Goal: Information Seeking & Learning: Learn about a topic

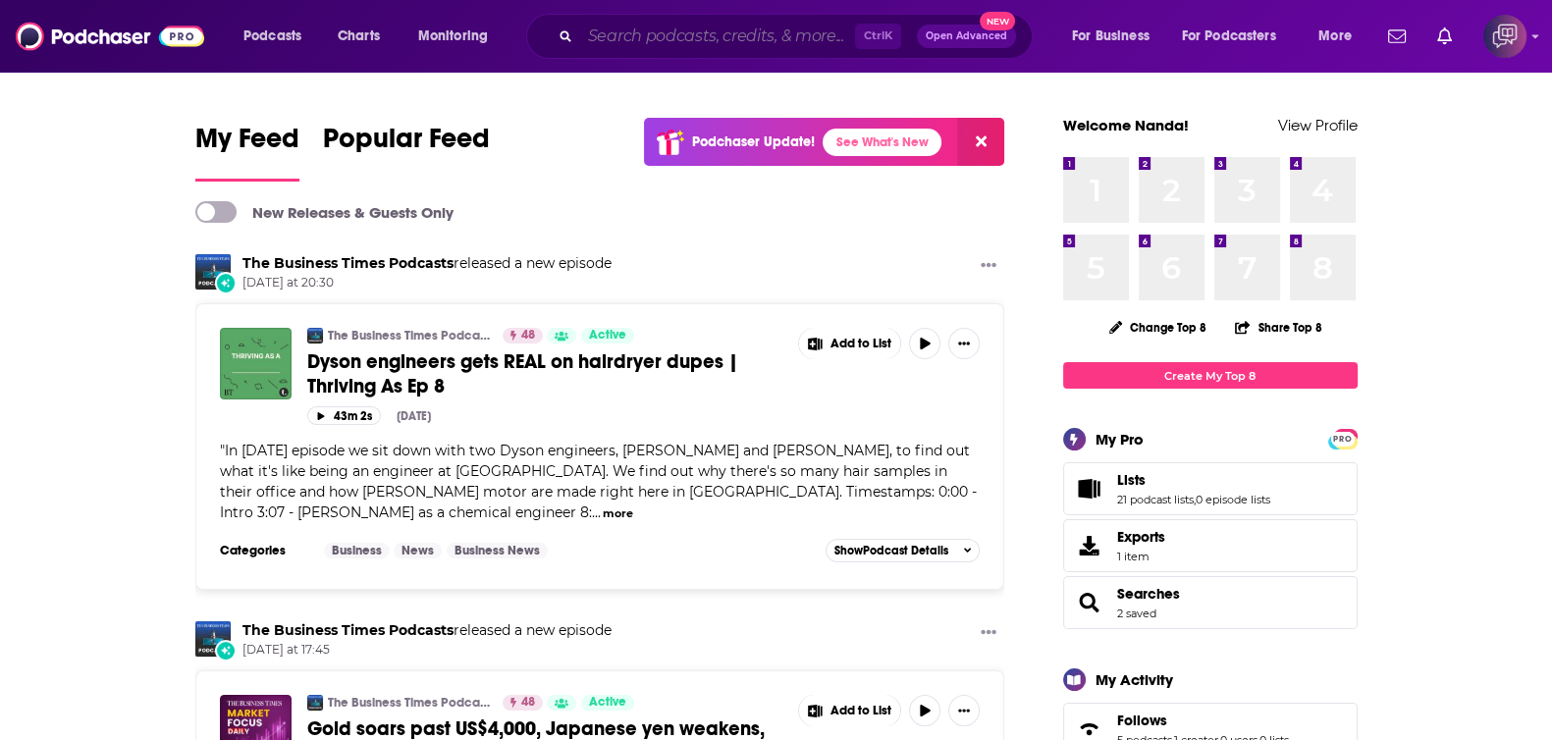
click at [711, 36] on input "Search podcasts, credits, & more..." at bounding box center [717, 36] width 275 height 31
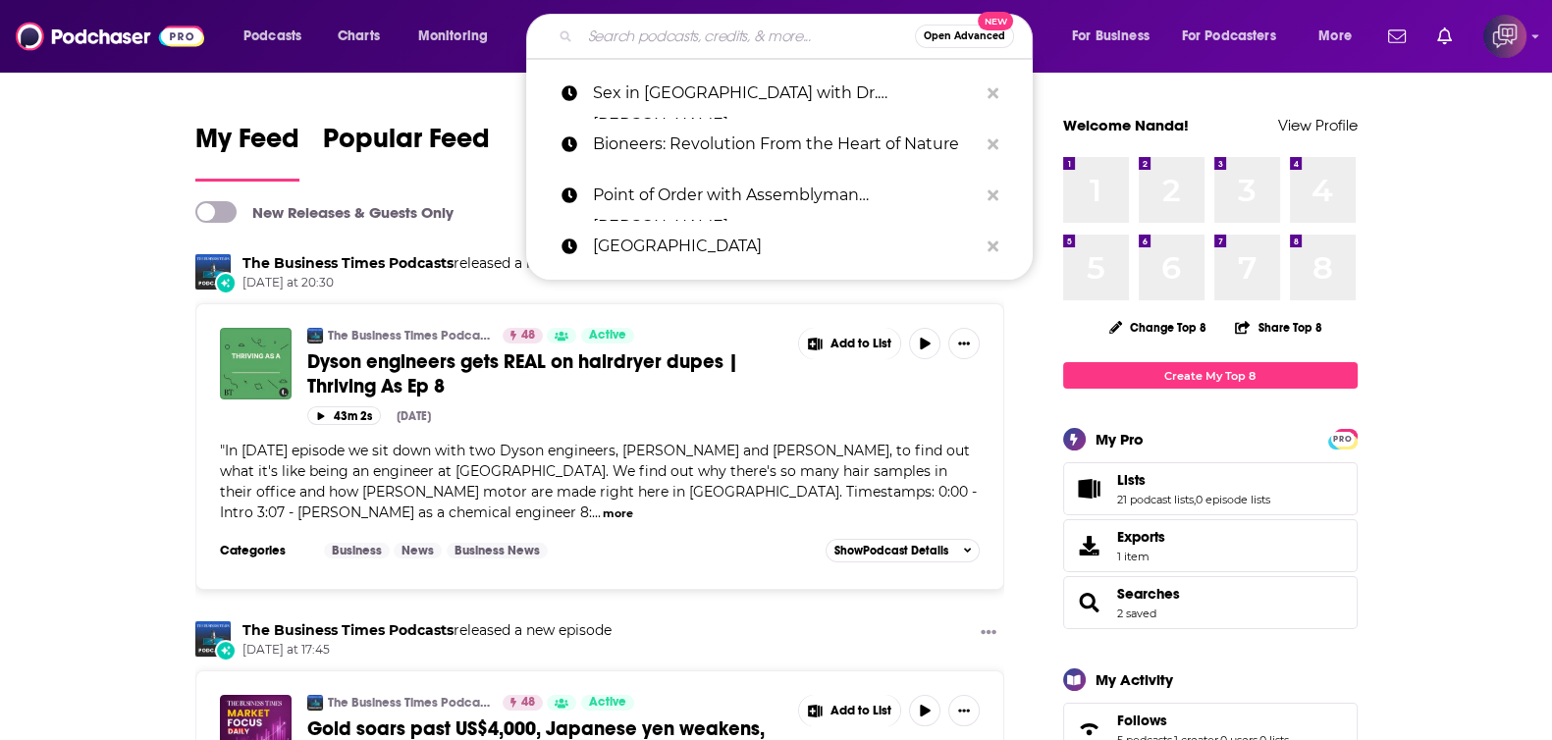
paste input "One Country Project's Hot Dish"
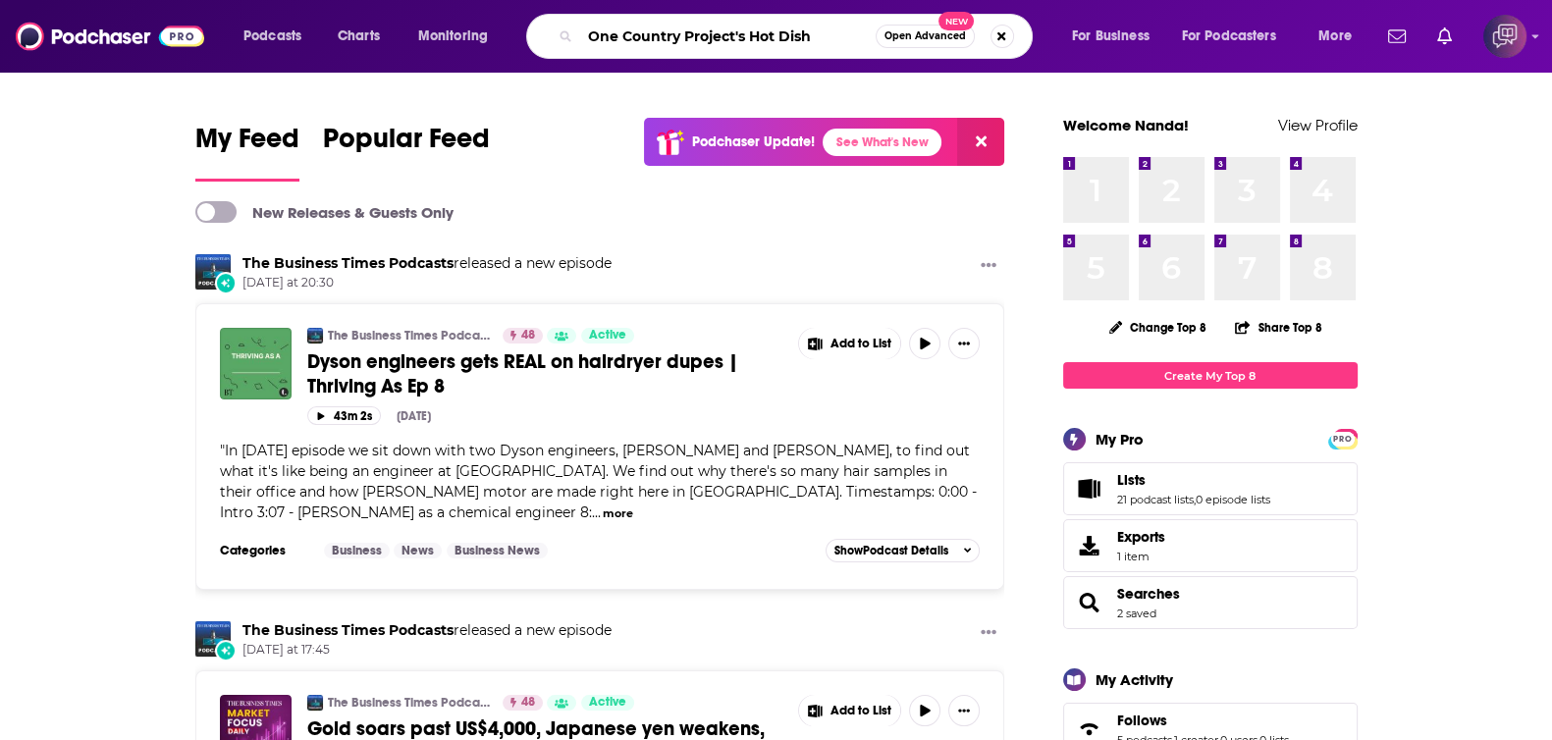
type input "One Country Project's Hot Dish"
click at [904, 34] on span "Open Advanced" at bounding box center [925, 36] width 81 height 10
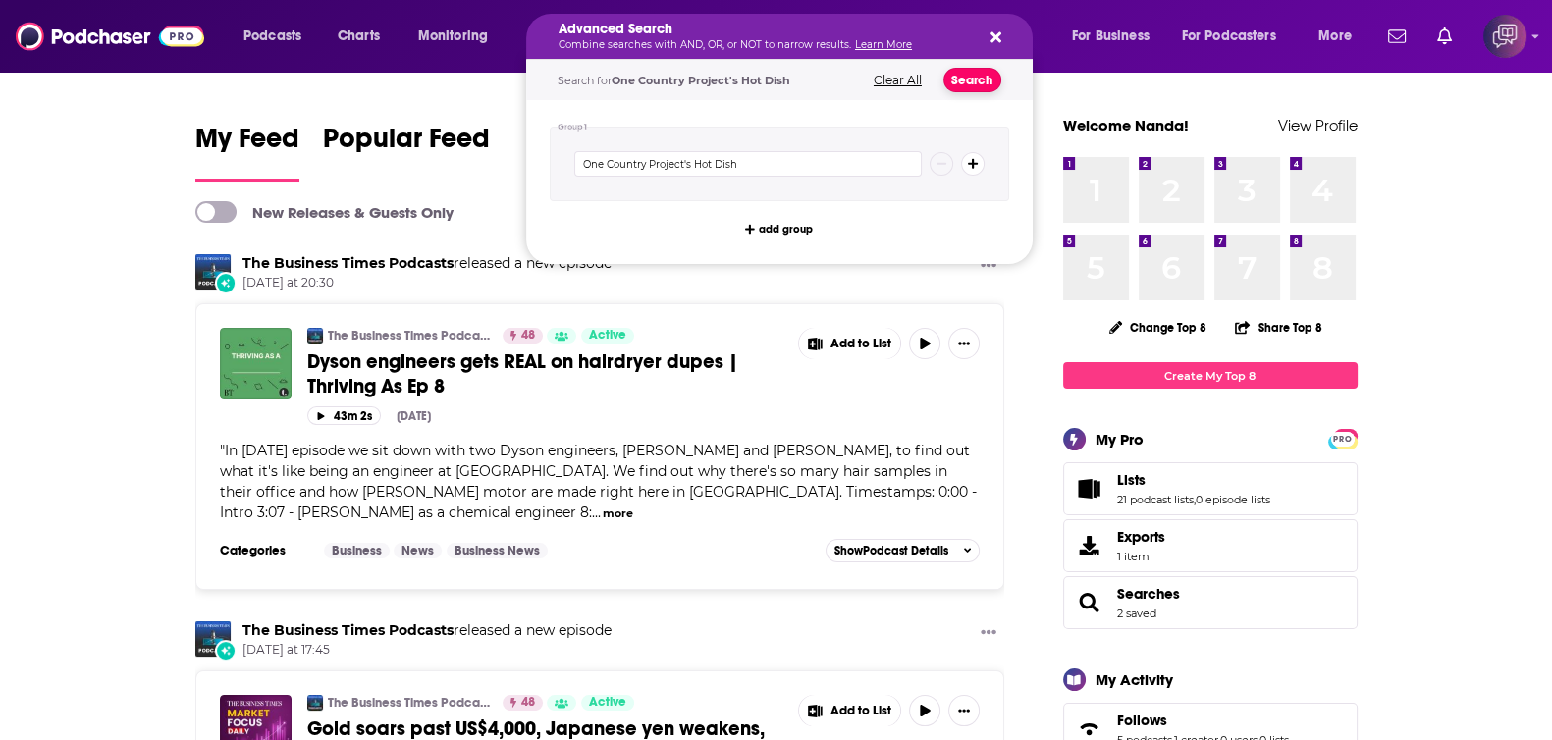
click at [957, 79] on button "Search" at bounding box center [973, 80] width 58 height 25
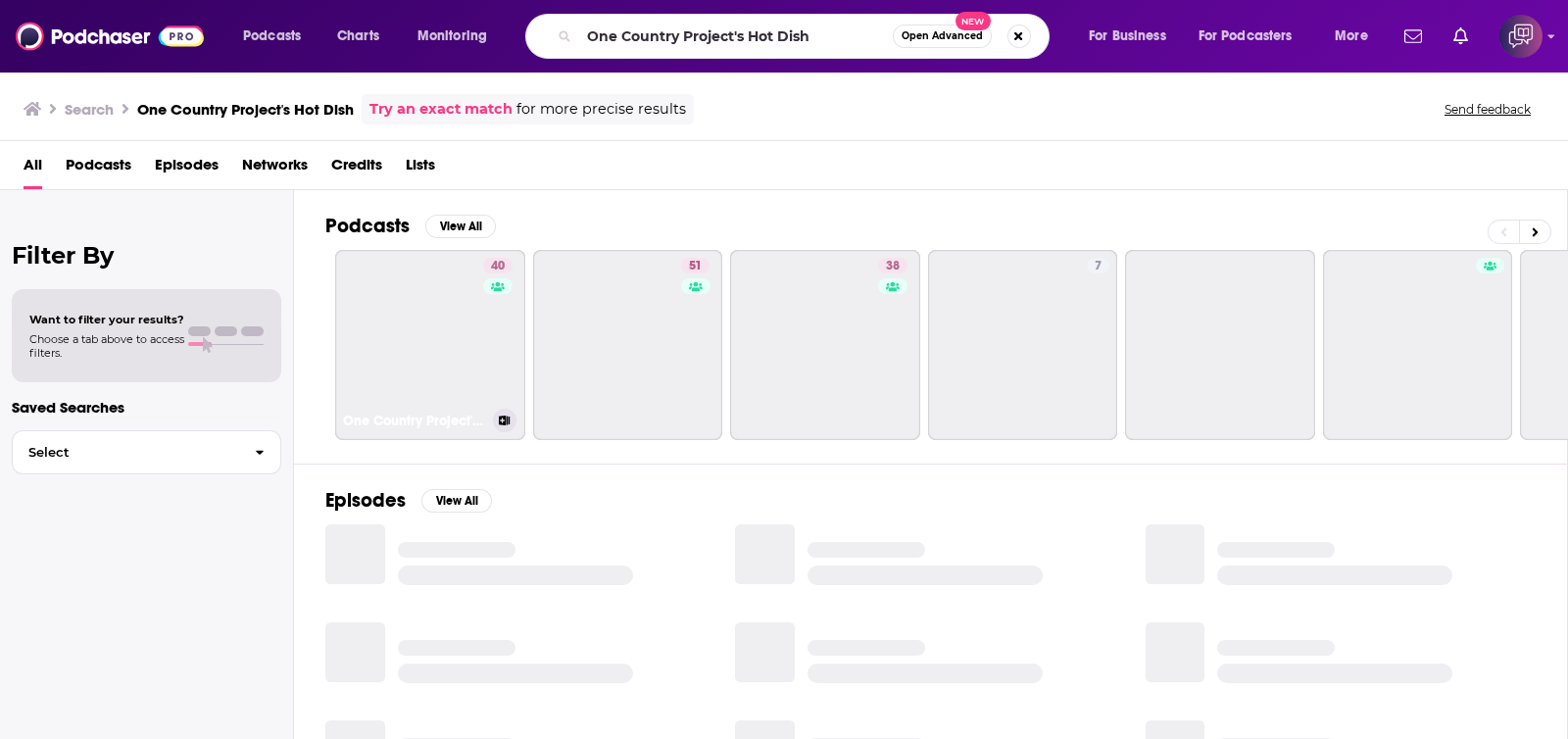
click at [480, 355] on link "40 One Country Project's Hot Dish" at bounding box center [430, 345] width 190 height 190
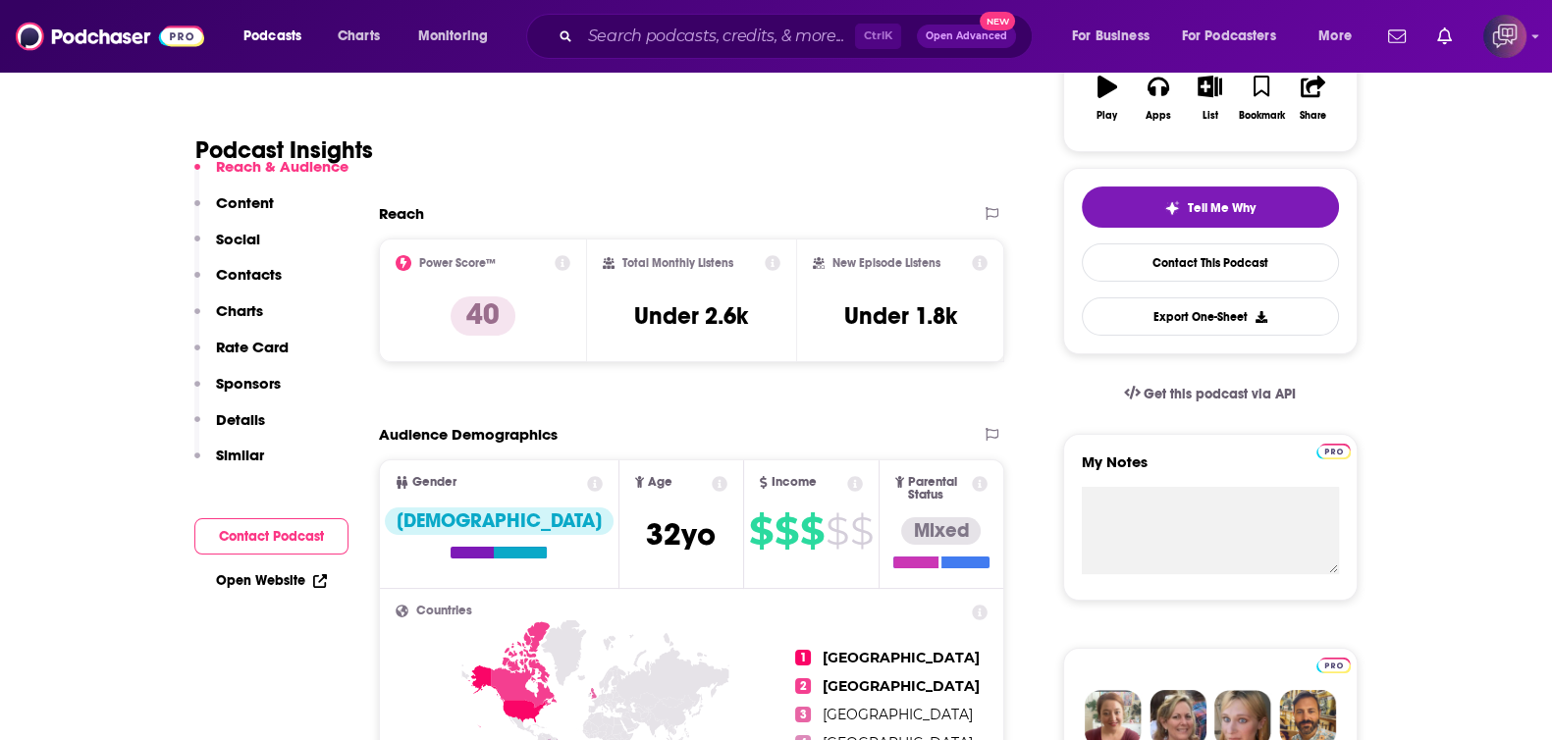
scroll to position [368, 0]
